Goal: Check status: Check status

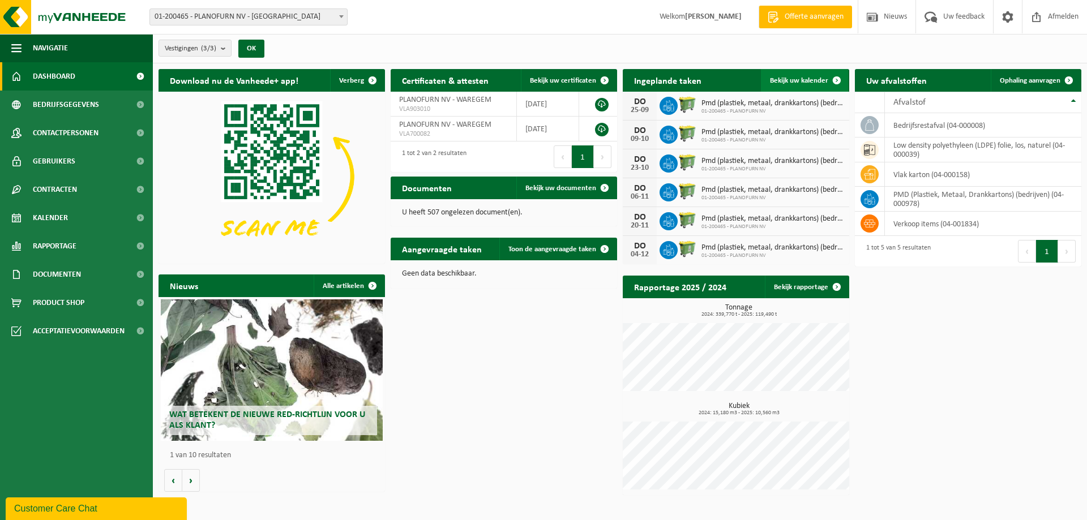
click at [817, 78] on span "Bekijk uw kalender" at bounding box center [799, 80] width 58 height 7
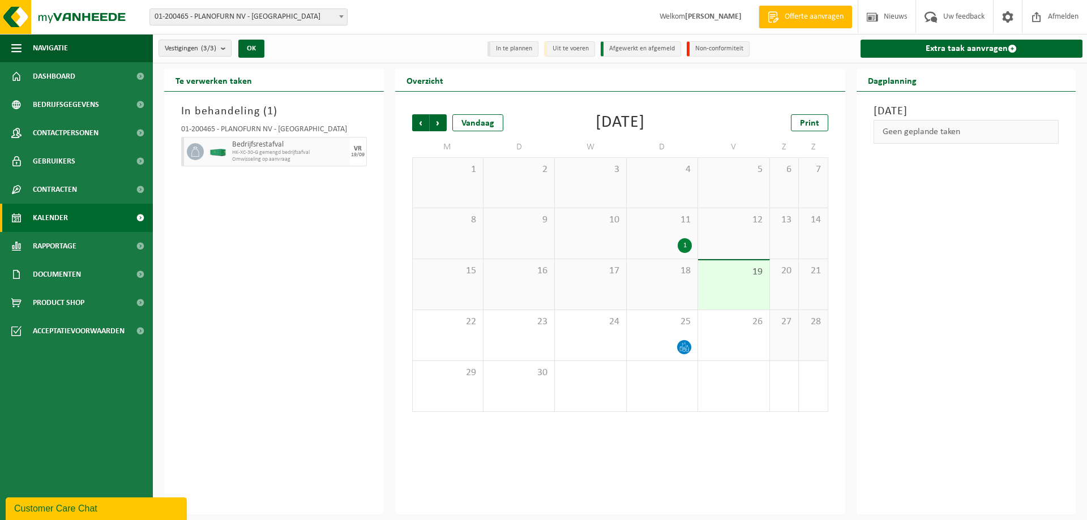
click at [290, 152] on span "HK-XC-30-G gemengd bedrijfsafval" at bounding box center [289, 152] width 115 height 7
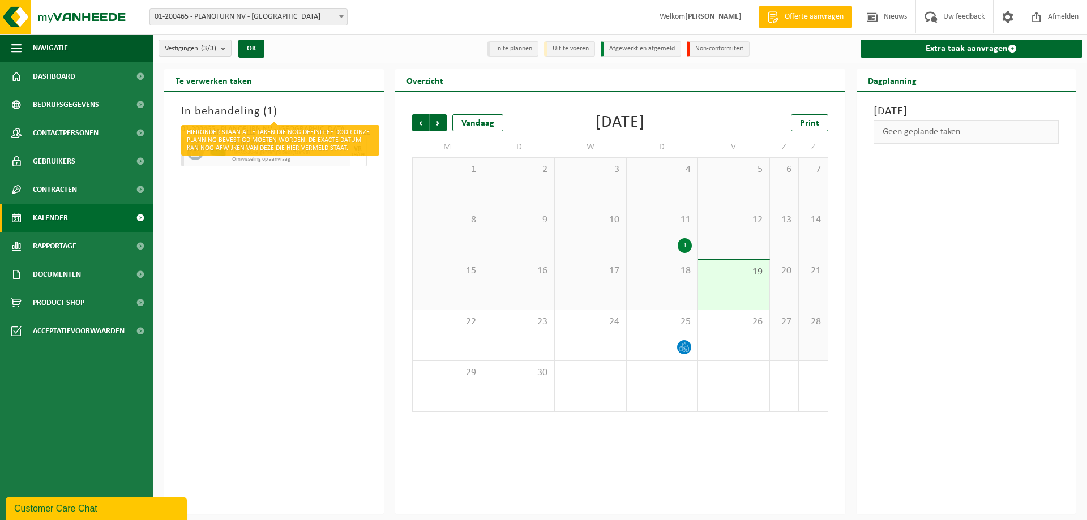
click at [235, 108] on h3 "In behandeling ( 1 )" at bounding box center [274, 111] width 186 height 17
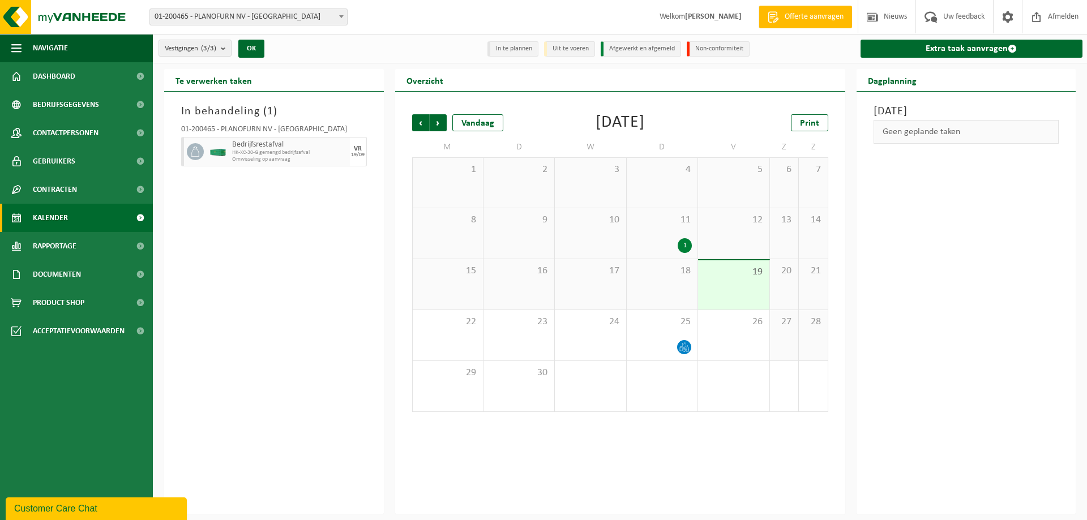
click at [238, 112] on h3 "In behandeling ( 1 )" at bounding box center [274, 111] width 186 height 17
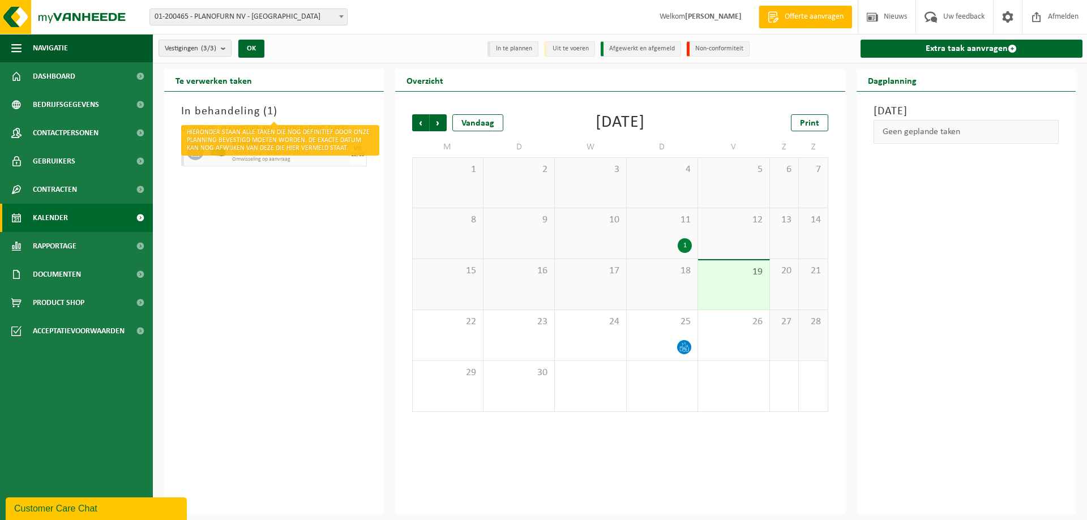
click at [256, 112] on h3 "In behandeling ( 1 )" at bounding box center [274, 111] width 186 height 17
